Goal: Task Accomplishment & Management: Manage account settings

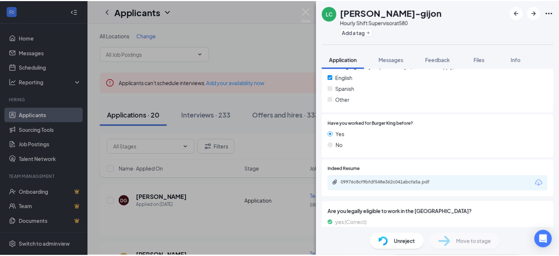
scroll to position [353, 0]
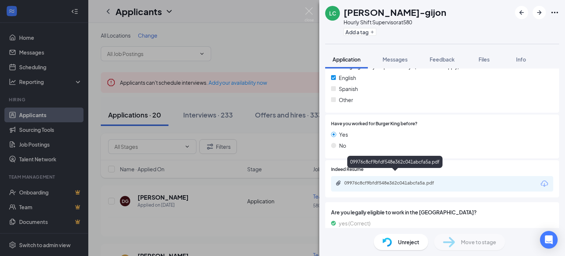
click at [366, 180] on div "09976c8cf9bfdf548e362c041abcfa5a.pdf" at bounding box center [395, 183] width 103 height 6
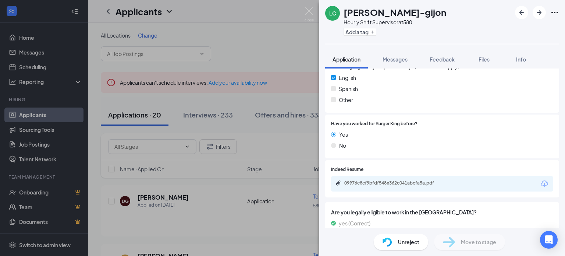
click at [314, 12] on div "LC Leticia Cruz-gijon Hourly Shift Supervisor at 580 Add a tag Application Mess…" at bounding box center [282, 128] width 565 height 256
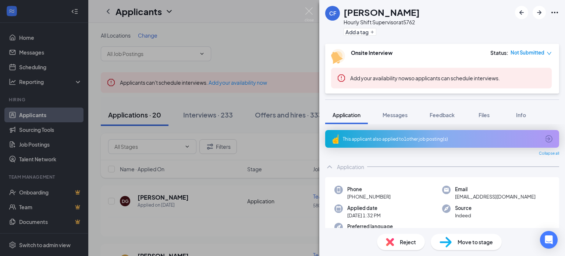
click at [335, 140] on img at bounding box center [334, 139] width 7 height 10
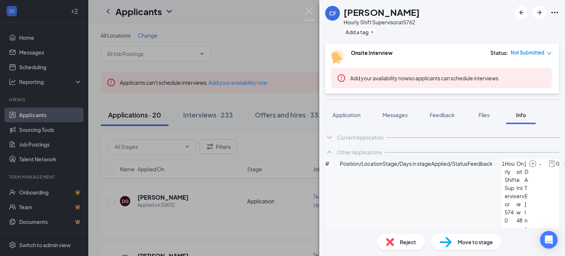
drag, startPoint x: 343, startPoint y: 114, endPoint x: 381, endPoint y: 100, distance: 40.5
click at [343, 114] on span "Application" at bounding box center [347, 114] width 28 height 7
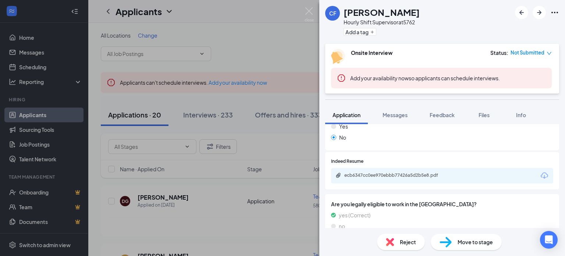
scroll to position [429, 0]
click at [377, 175] on div "ecb6347cc0ee970ebbb77426a5d2b5e8.pdf" at bounding box center [395, 176] width 103 height 6
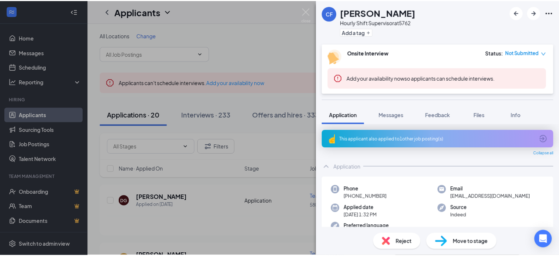
scroll to position [37, 0]
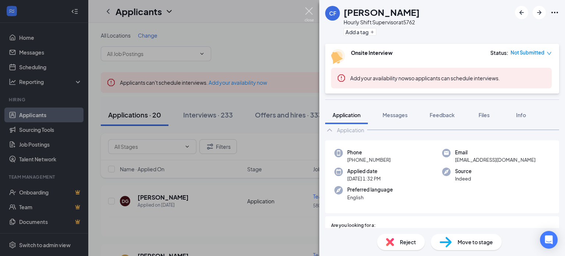
click at [308, 10] on img at bounding box center [309, 14] width 9 height 14
